Goal: Check status: Check status

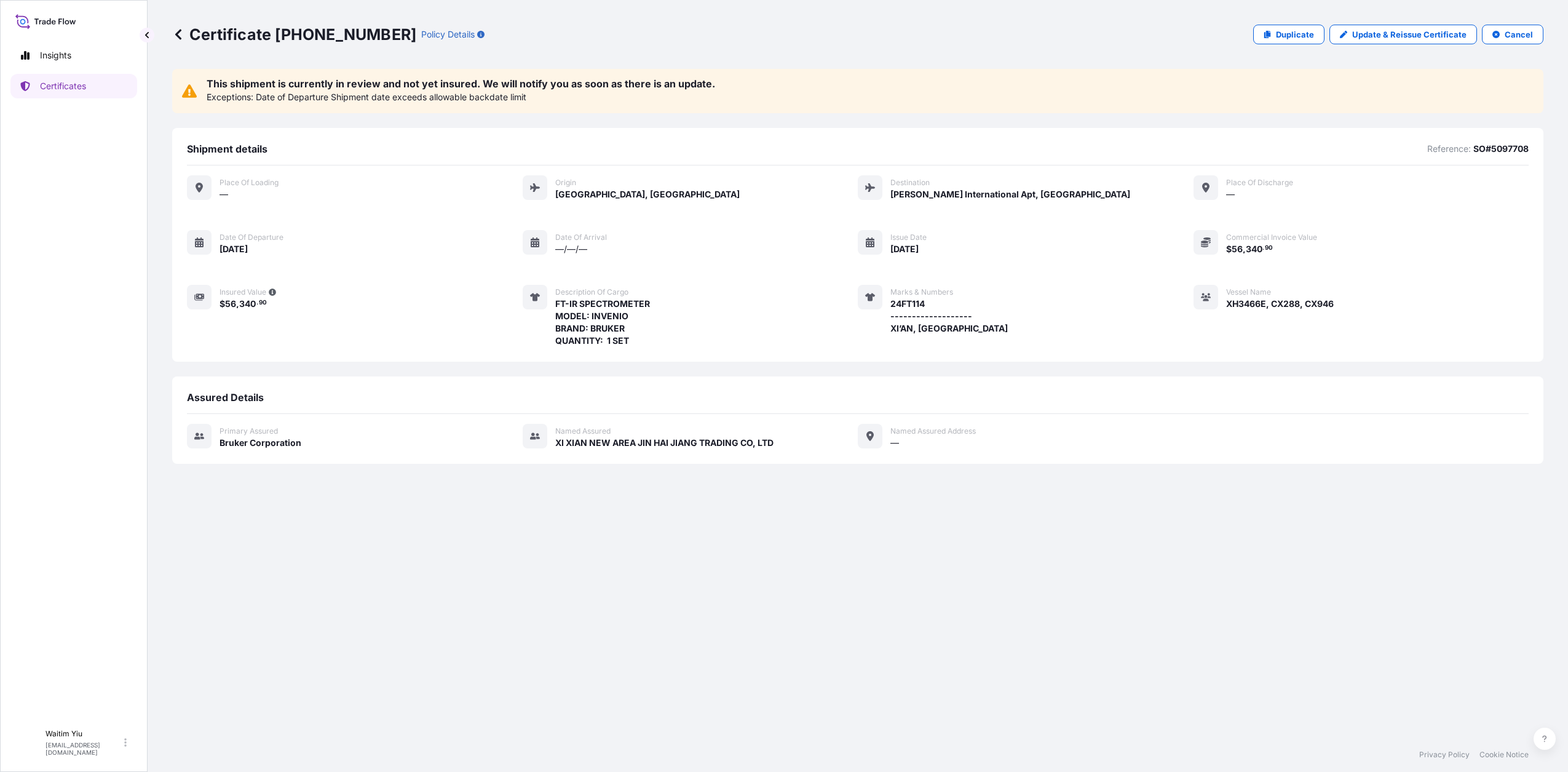
click at [1162, 521] on div "This shipment is currently in review and not yet insured. We will notify you as…" at bounding box center [858, 403] width 1371 height 669
